Goal: Information Seeking & Learning: Learn about a topic

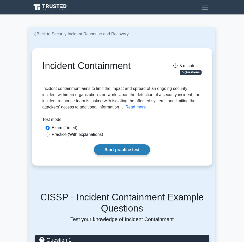
click at [133, 148] on link "Start practice test" at bounding box center [122, 150] width 56 height 11
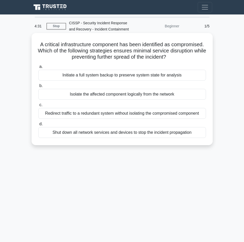
click at [139, 94] on div "Isolate the affected component logically from the network" at bounding box center [122, 94] width 168 height 11
click at [38, 88] on input "b. Isolate the affected component logically from the network" at bounding box center [38, 85] width 0 height 3
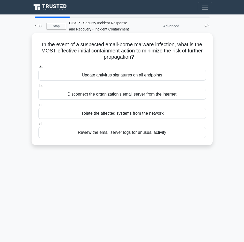
click at [139, 79] on div "Update antivirus signatures on all endpoints" at bounding box center [122, 75] width 168 height 11
click at [38, 69] on input "a. Update antivirus signatures on all endpoints" at bounding box center [38, 66] width 0 height 3
